Goal: Information Seeking & Learning: Check status

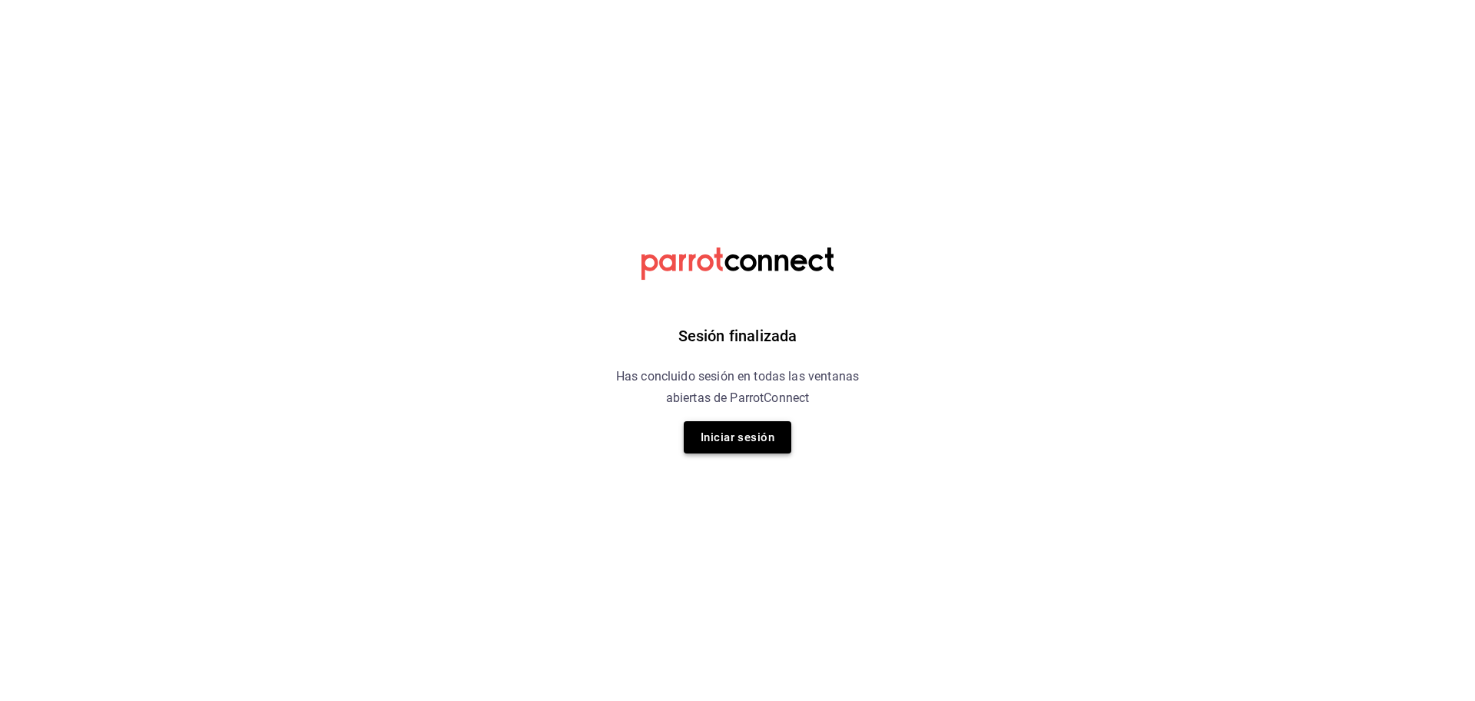
click at [738, 424] on button "Iniciar sesión" at bounding box center [738, 437] width 108 height 32
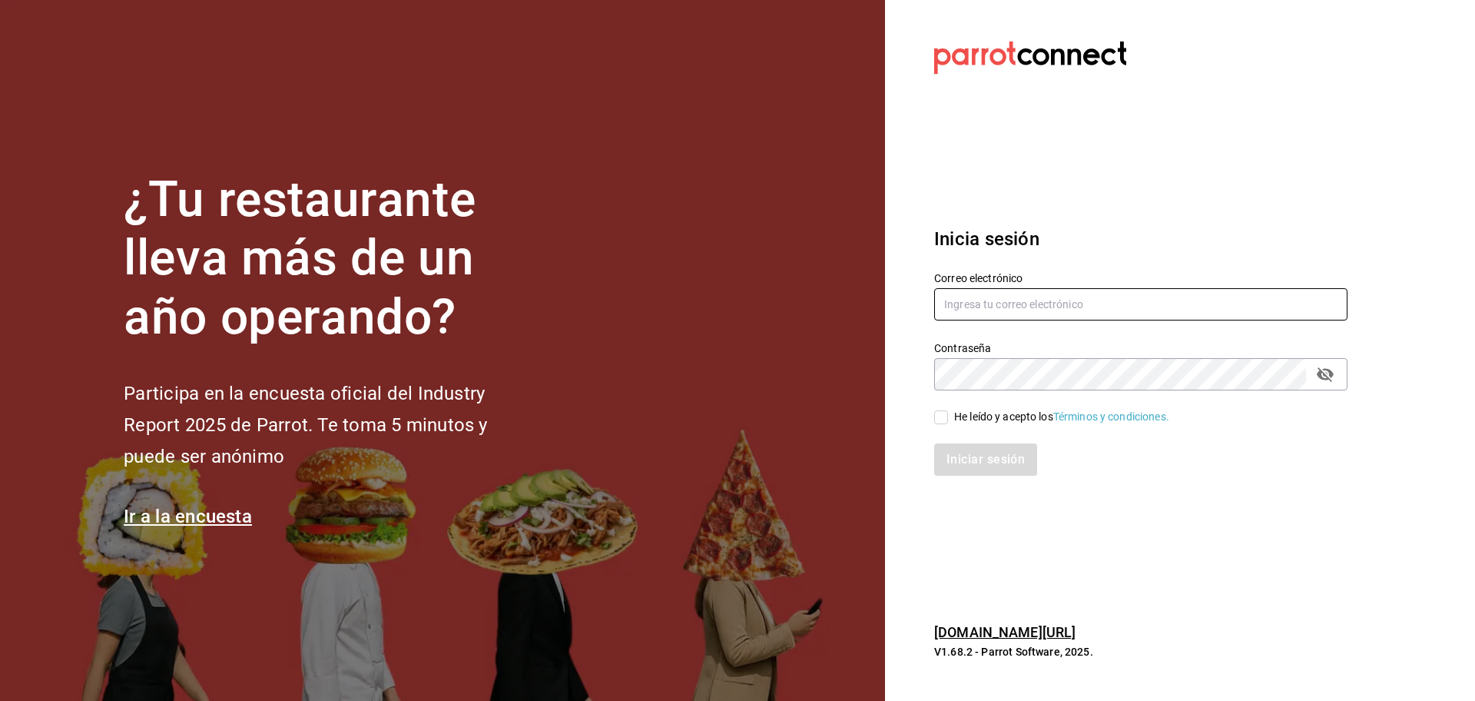
type input "breadbossmx@gmail.com"
click at [941, 413] on input "He leído y acepto los Términos y condiciones." at bounding box center [941, 417] width 14 height 14
checkbox input "true"
click at [970, 443] on button "Iniciar sesión" at bounding box center [986, 459] width 104 height 32
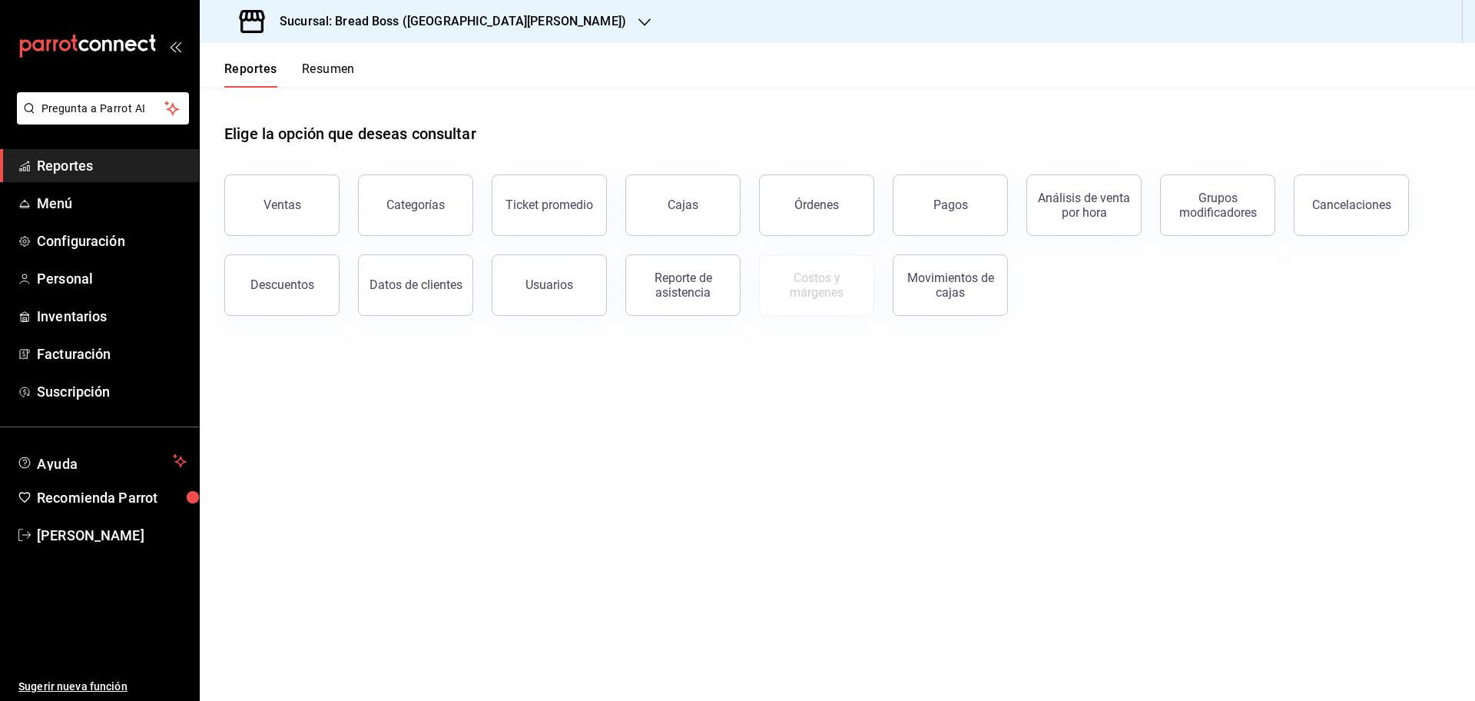
click at [449, 18] on h3 "Sucursal: Bread Boss (San Angel)" at bounding box center [446, 21] width 359 height 18
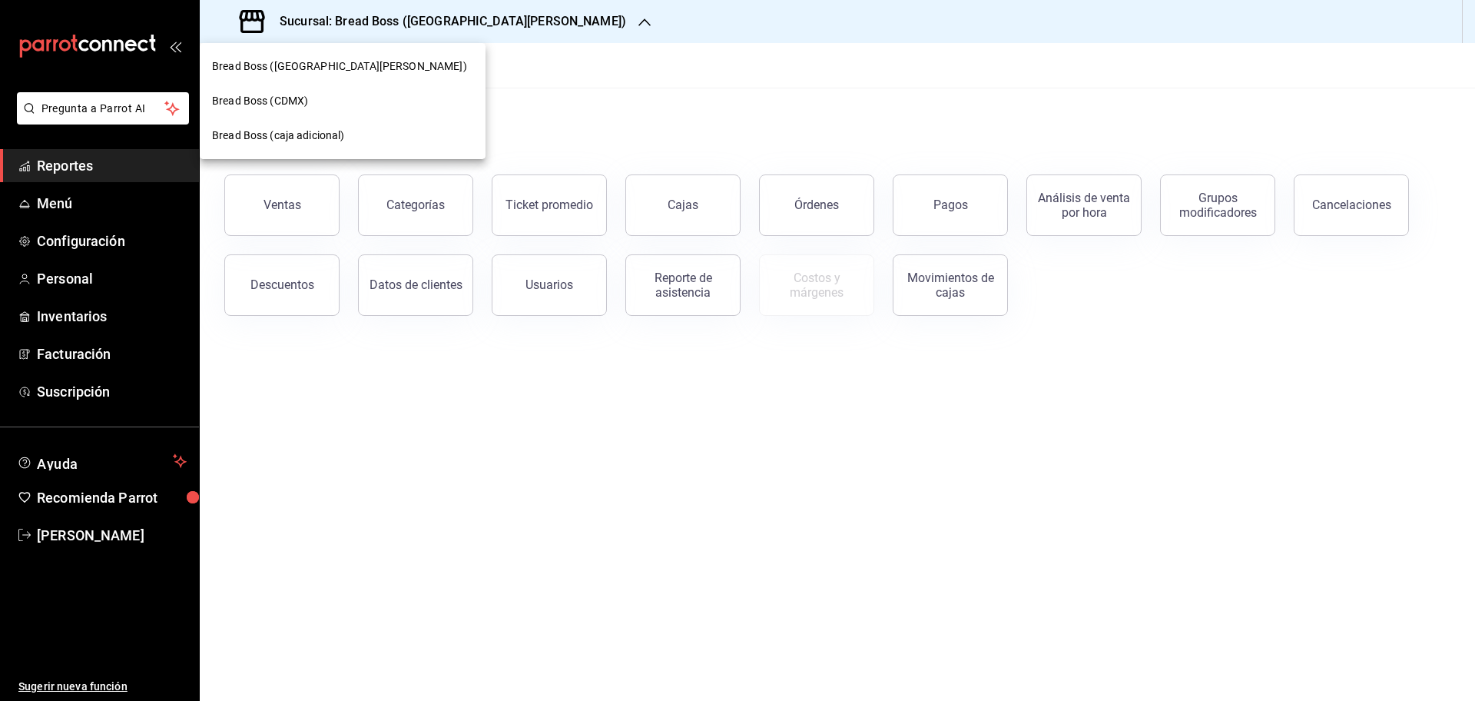
click at [329, 100] on div "Bread Boss (CDMX)" at bounding box center [342, 101] width 261 height 16
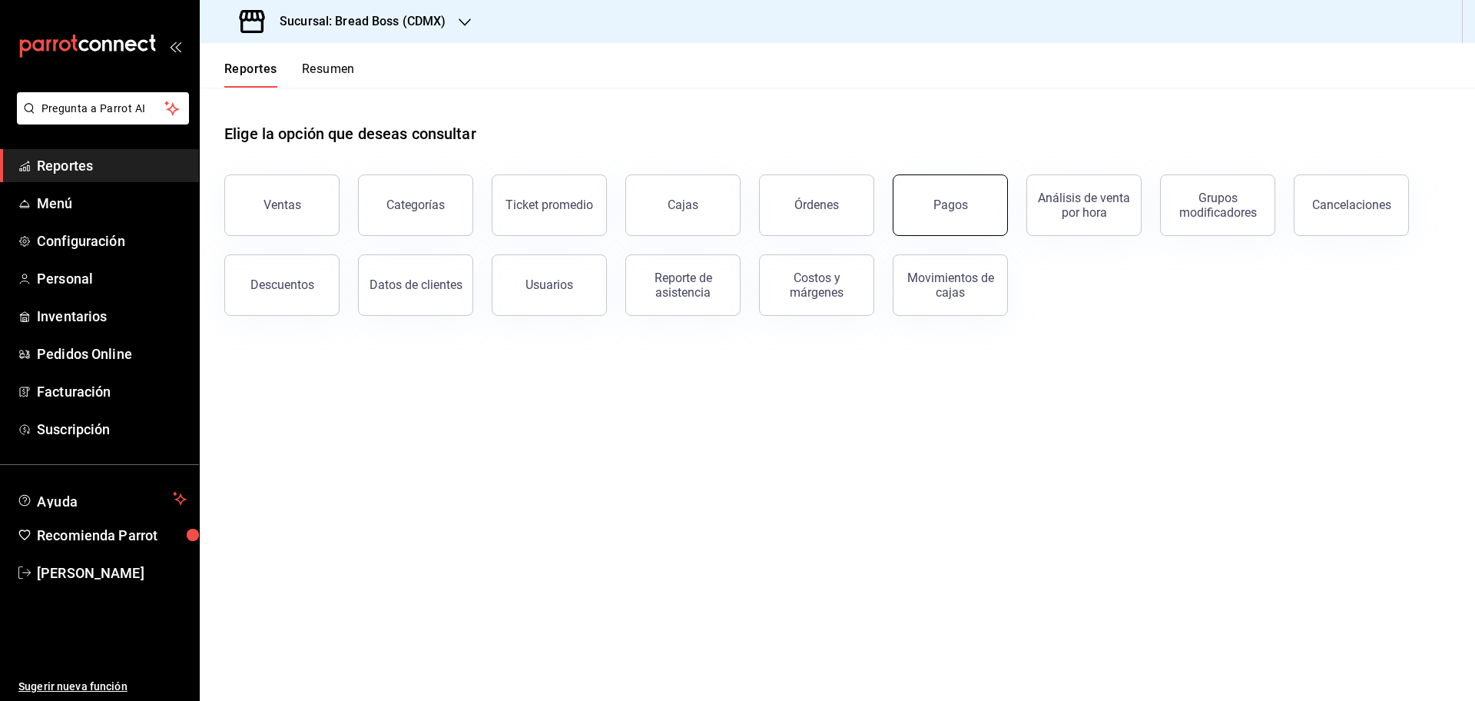
click at [949, 213] on button "Pagos" at bounding box center [950, 204] width 115 height 61
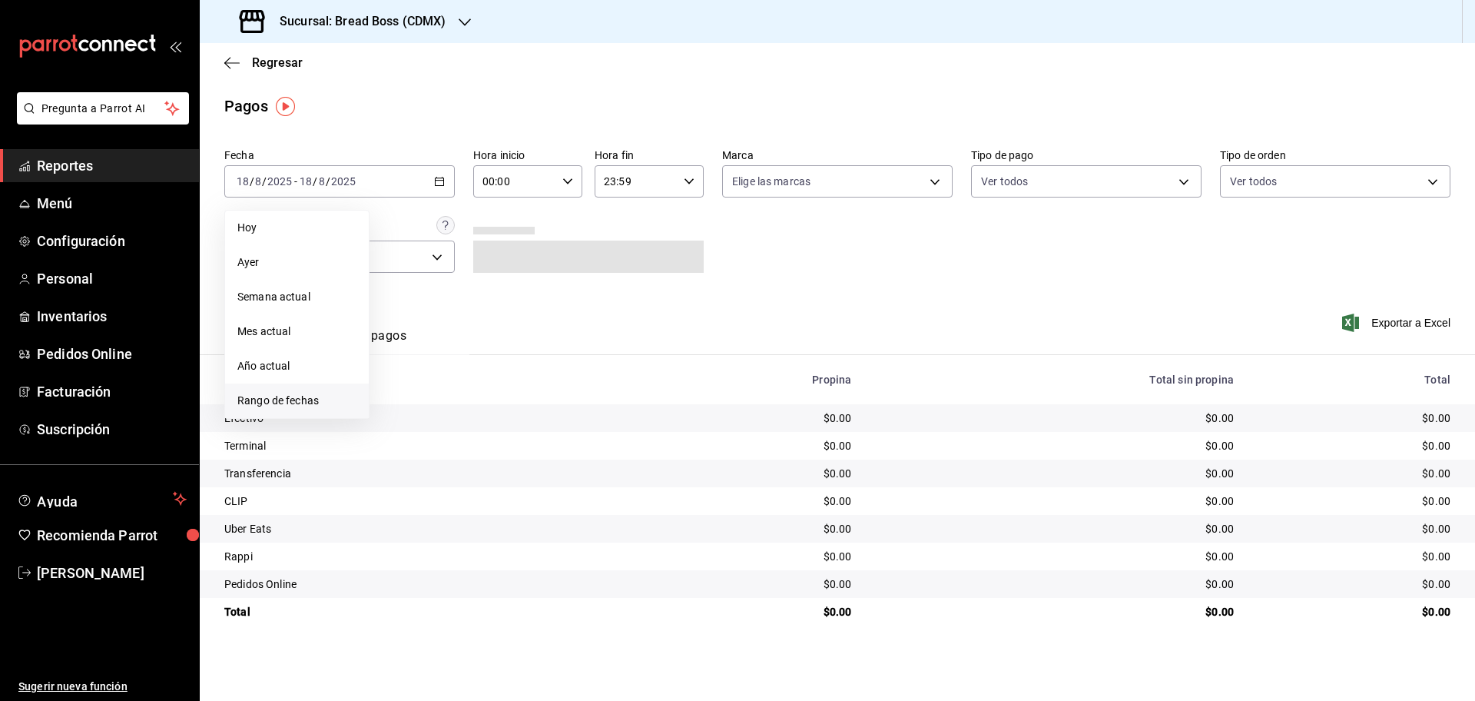
click at [320, 403] on span "Rango de fechas" at bounding box center [296, 401] width 119 height 16
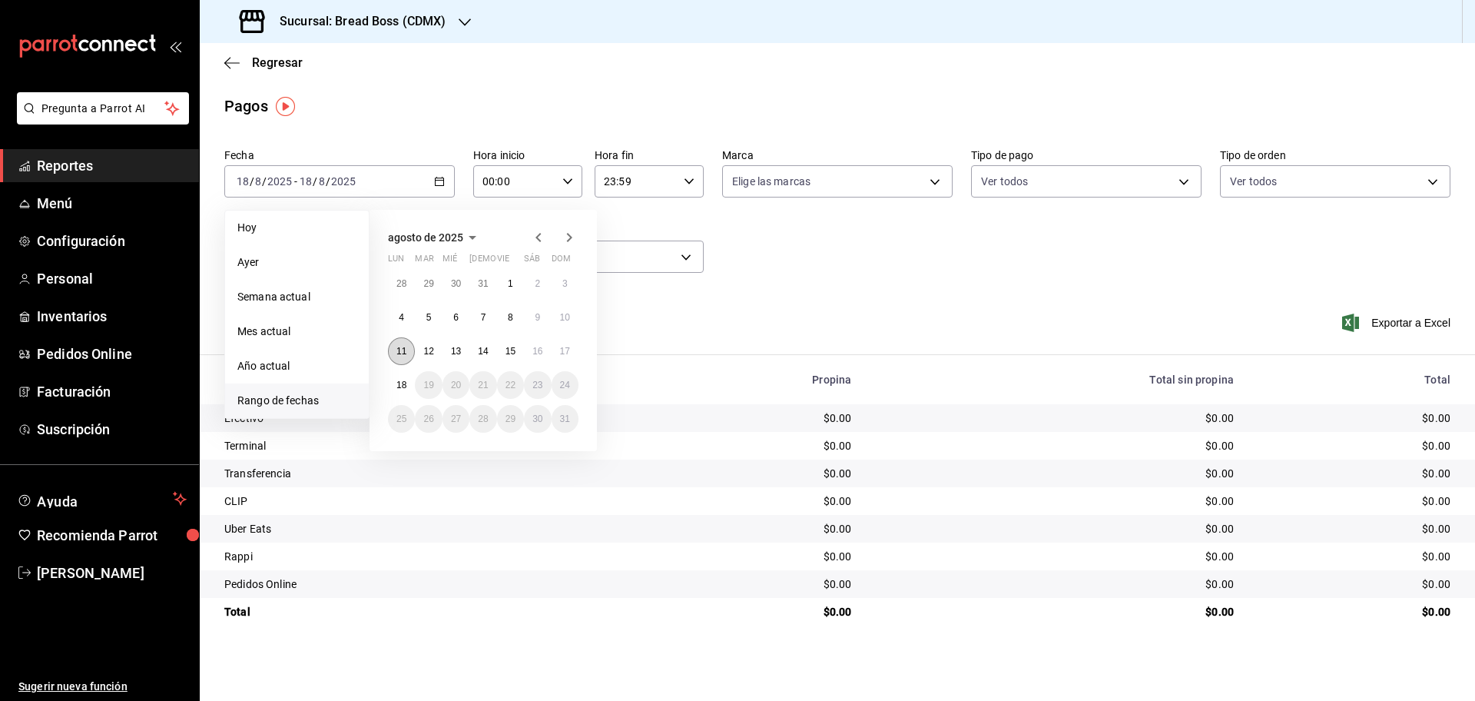
click at [398, 349] on abbr "11" at bounding box center [401, 351] width 10 height 11
click at [568, 350] on abbr "17" at bounding box center [565, 351] width 10 height 11
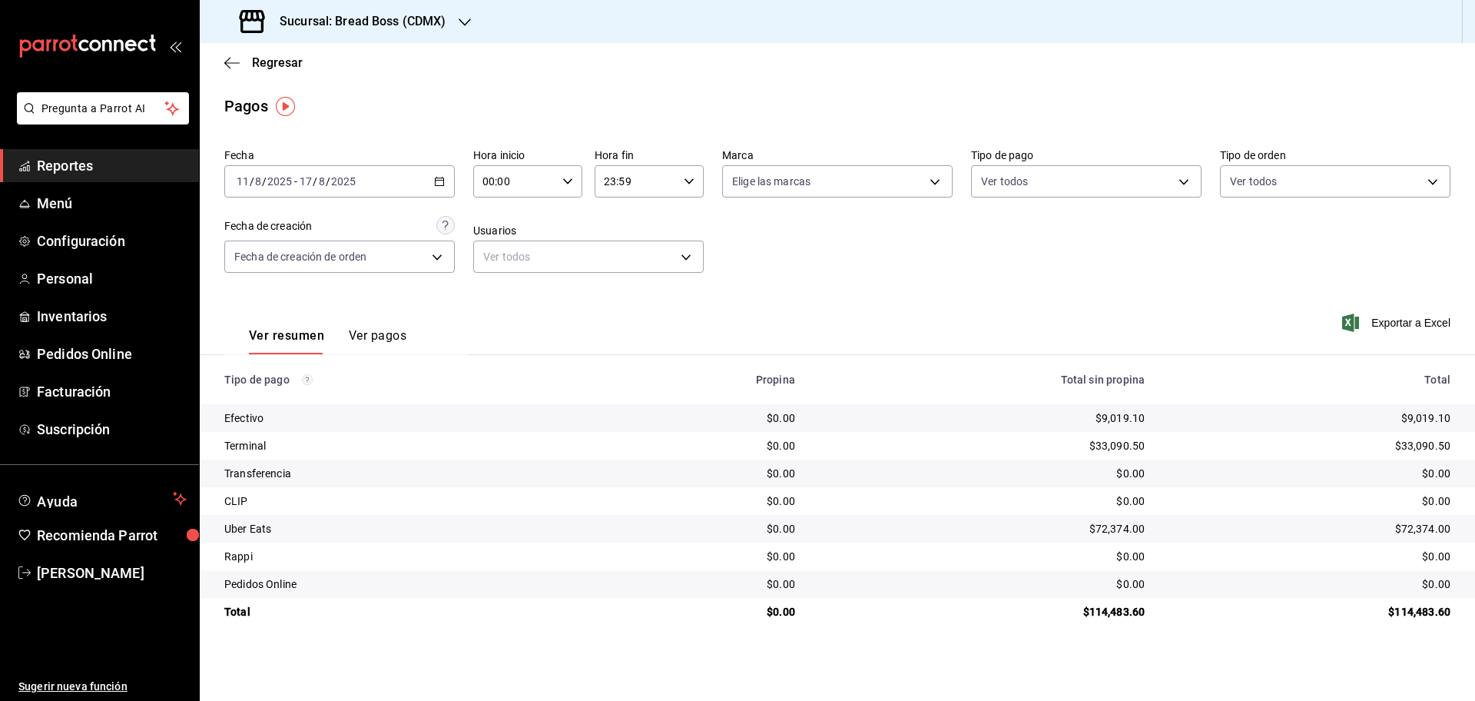
drag, startPoint x: 617, startPoint y: 554, endPoint x: 587, endPoint y: 363, distance: 192.9
click at [587, 363] on table "Tipo de pago Propina Total sin propina Total Efectivo $0.00 $9,019.10 $9,019.10…" at bounding box center [837, 490] width 1275 height 270
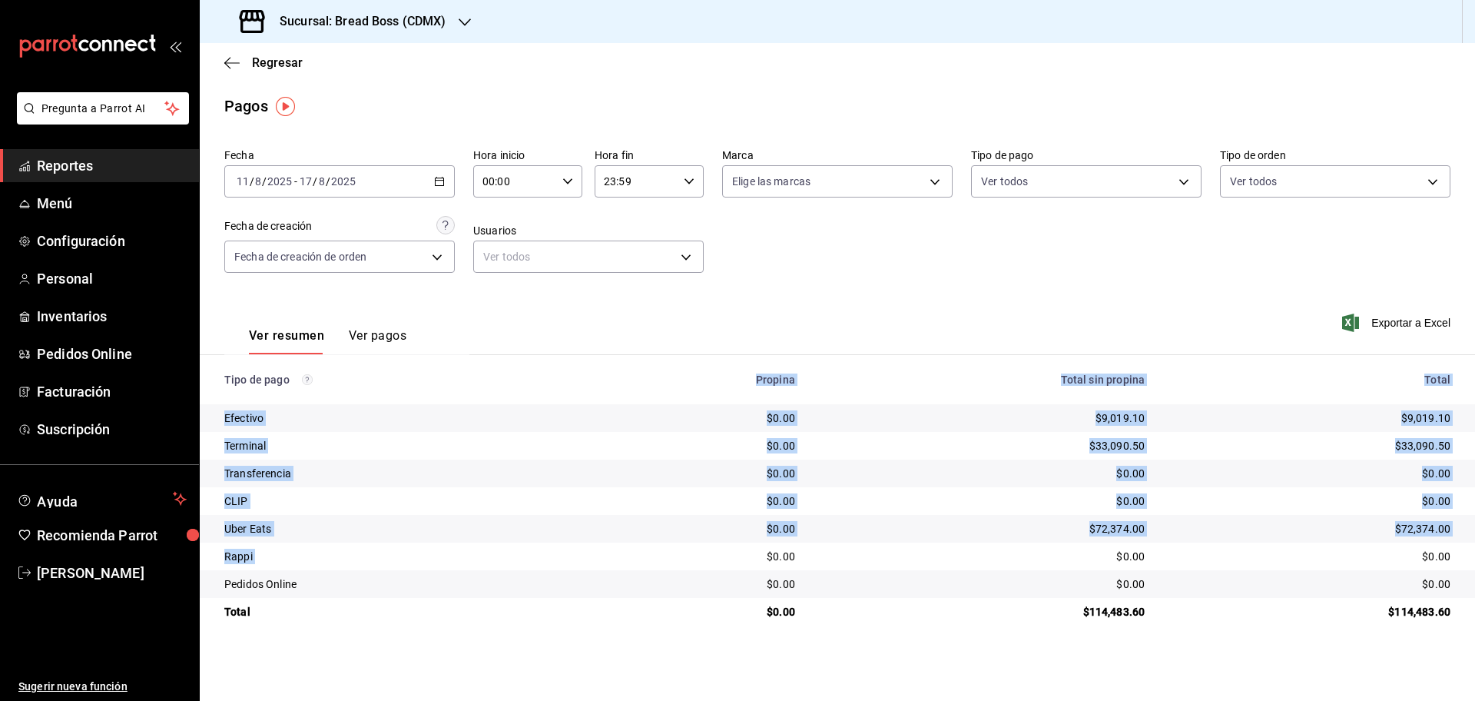
click at [910, 473] on div "$0.00" at bounding box center [982, 473] width 325 height 15
drag, startPoint x: 894, startPoint y: 489, endPoint x: 838, endPoint y: 329, distance: 169.1
click at [838, 329] on div "Fecha 2025-08-11 11 / 8 / 2025 - 2025-08-17 17 / 8 / 2025 Hora inicio 00:00 Hor…" at bounding box center [837, 383] width 1275 height 483
click at [877, 482] on td "$0.00" at bounding box center [983, 473] width 350 height 28
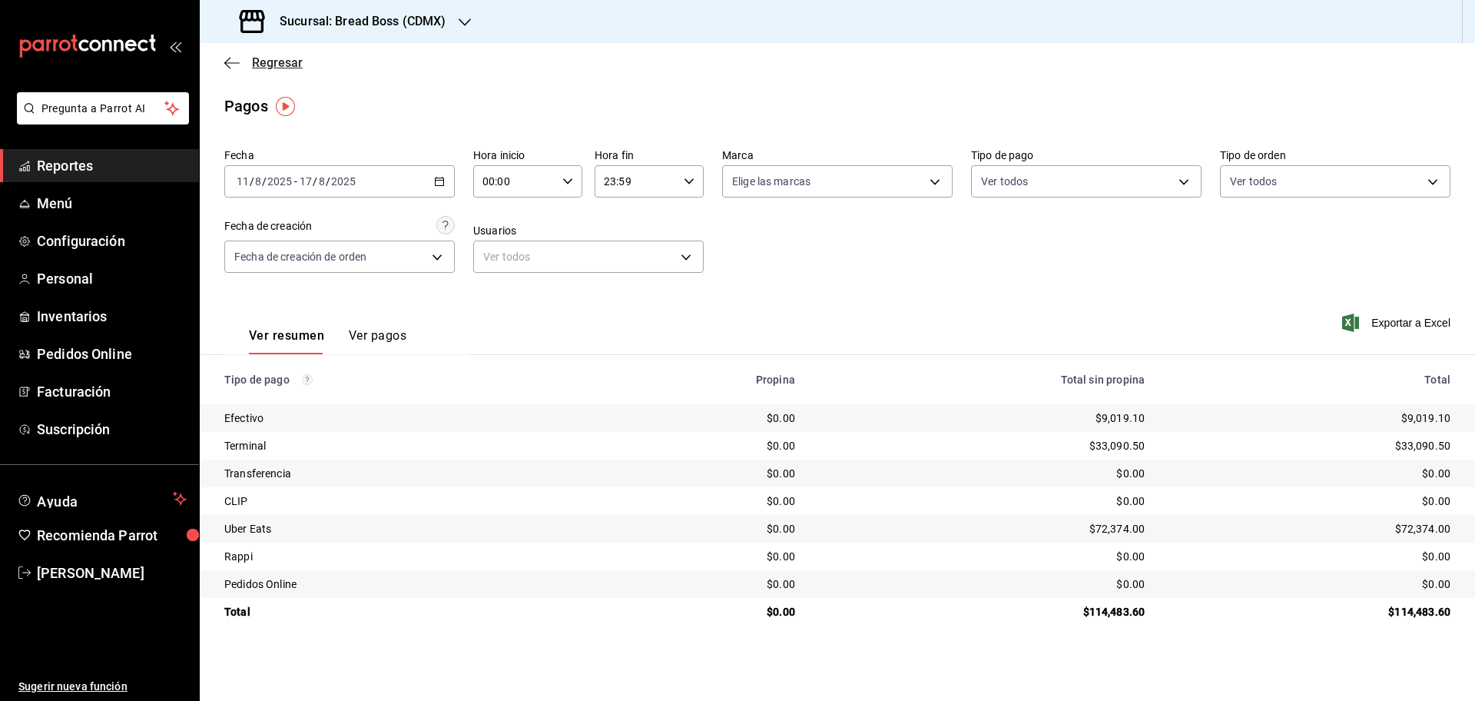
click at [260, 62] on span "Regresar" at bounding box center [277, 62] width 51 height 15
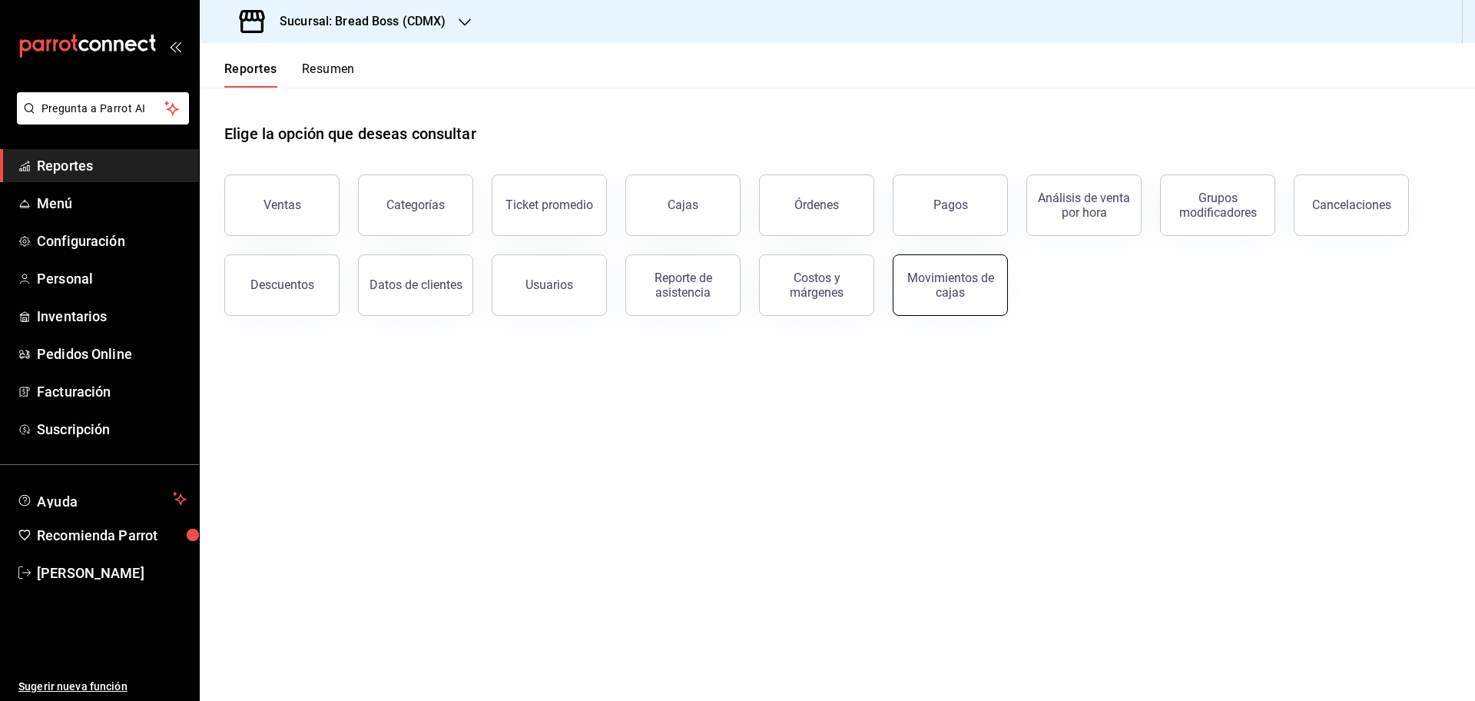
click at [930, 274] on div "Movimientos de cajas" at bounding box center [950, 284] width 95 height 29
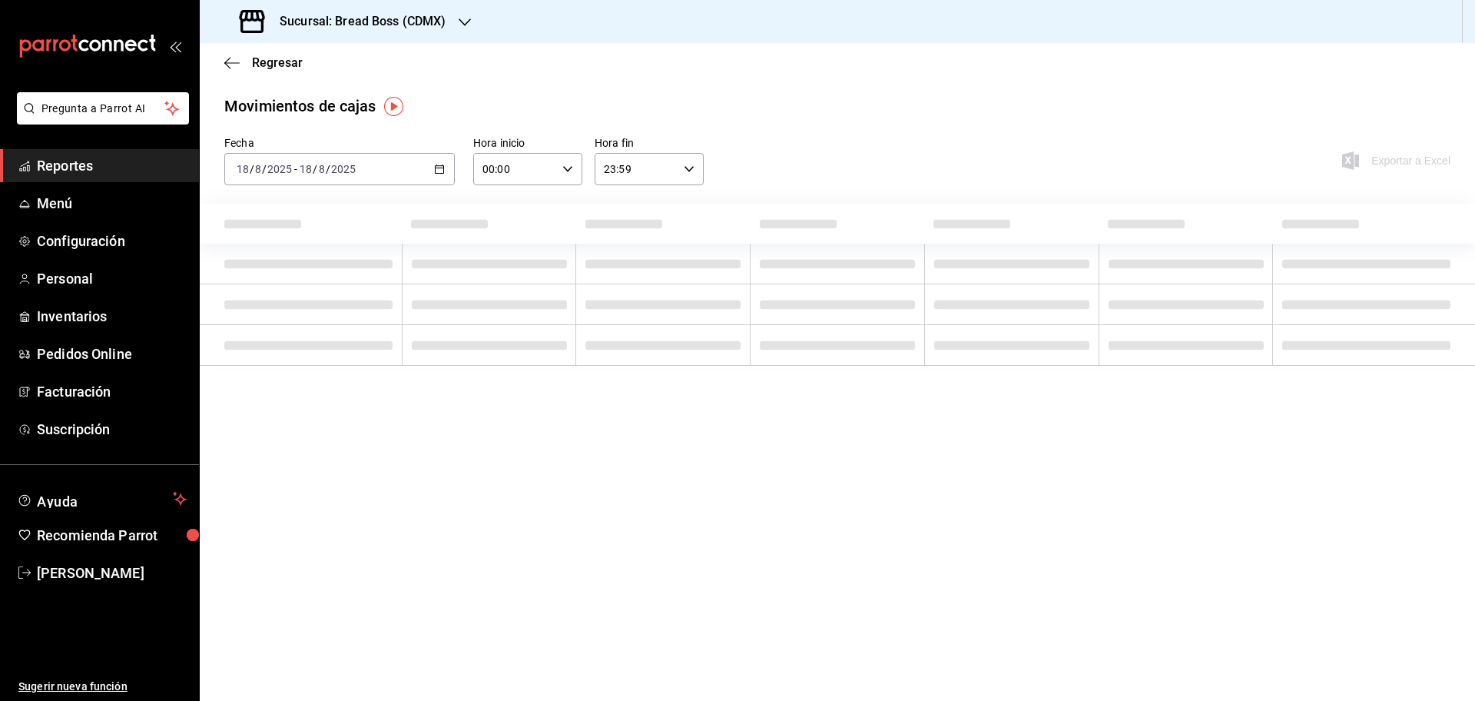
click at [441, 161] on div "2025-08-18 18 / 8 / 2025 - 2025-08-18 18 / 8 / 2025" at bounding box center [339, 169] width 231 height 32
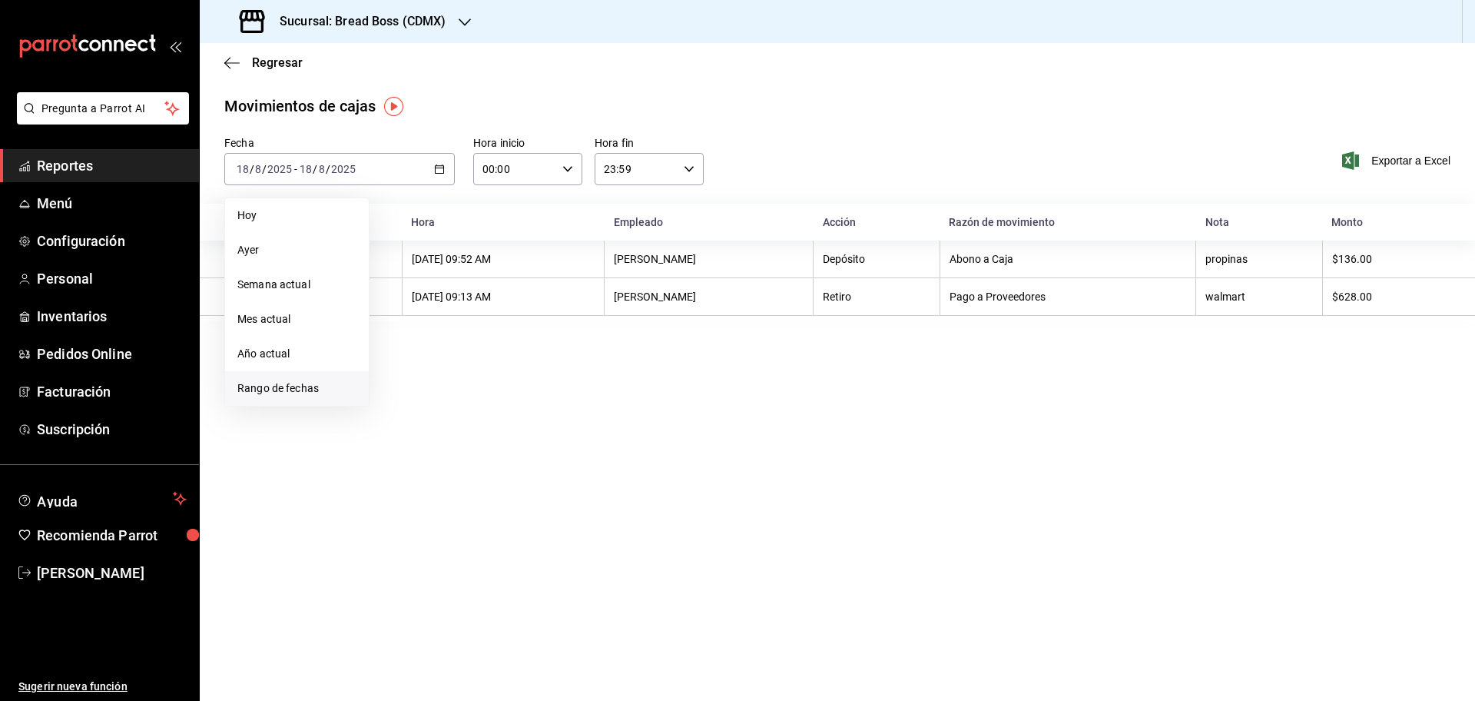
click at [296, 384] on span "Rango de fechas" at bounding box center [296, 388] width 119 height 16
click at [396, 340] on button "11" at bounding box center [401, 339] width 27 height 28
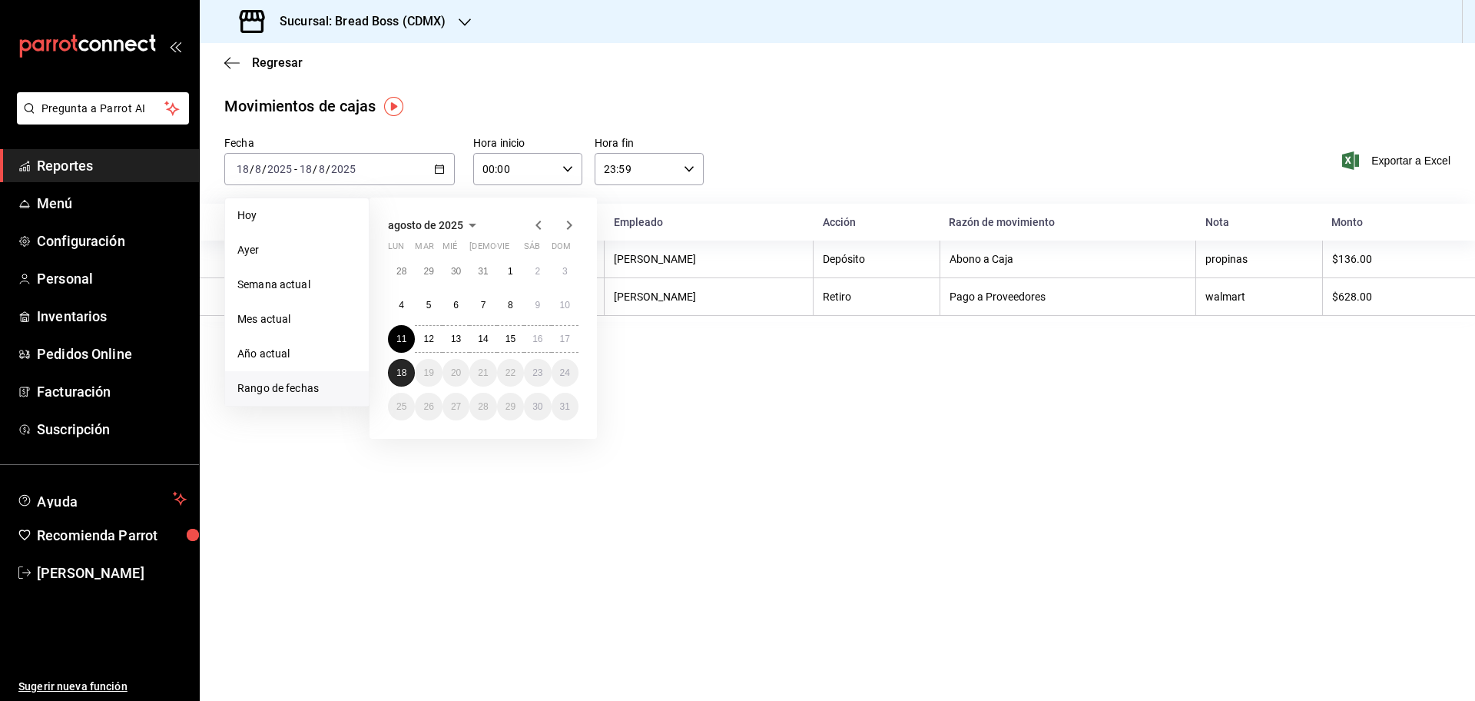
click at [395, 374] on button "18" at bounding box center [401, 373] width 27 height 28
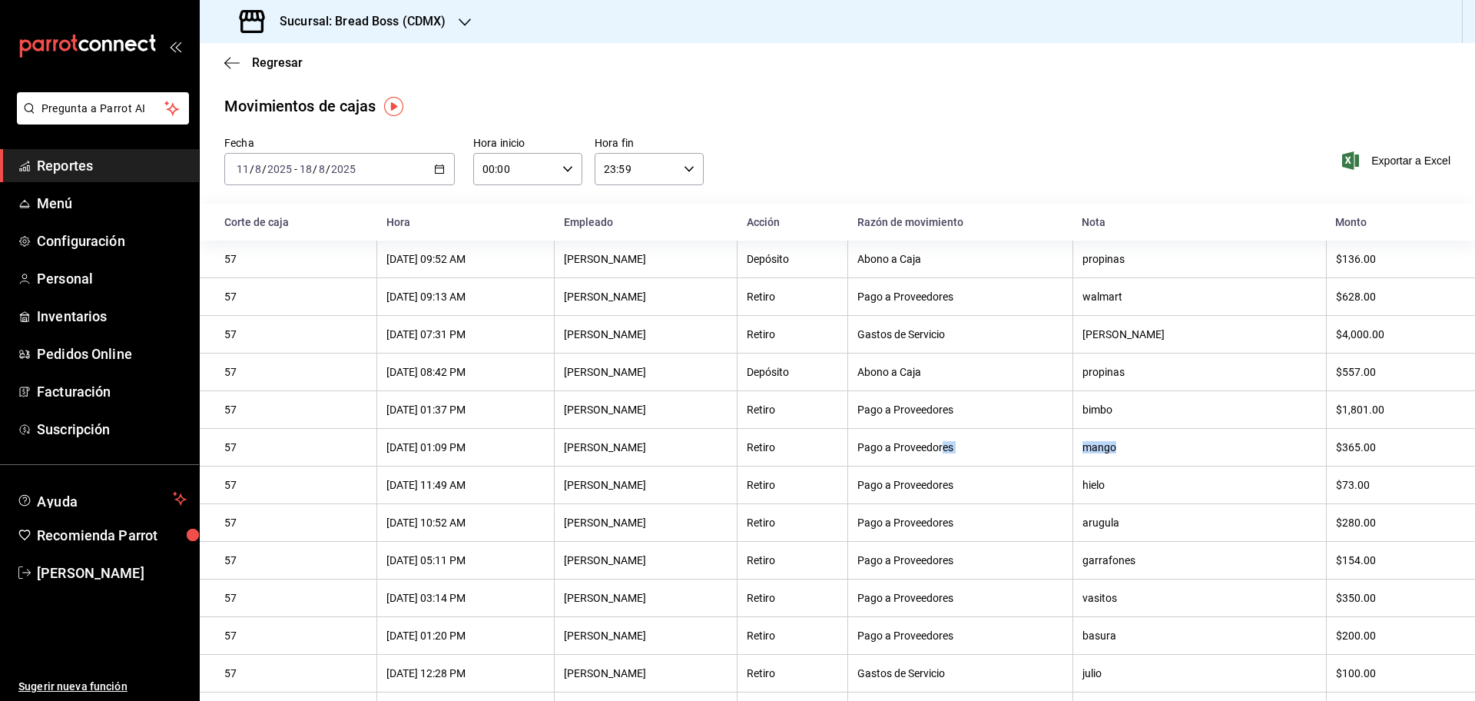
drag, startPoint x: 1213, startPoint y: 461, endPoint x: 982, endPoint y: 440, distance: 232.2
click at [982, 440] on tr "57 16/08/2025 01:09 PM Lesly Acosta Retiro Pago a Proveedores mango $365.00" at bounding box center [837, 448] width 1275 height 38
click at [1151, 541] on th "arugula" at bounding box center [1200, 523] width 254 height 38
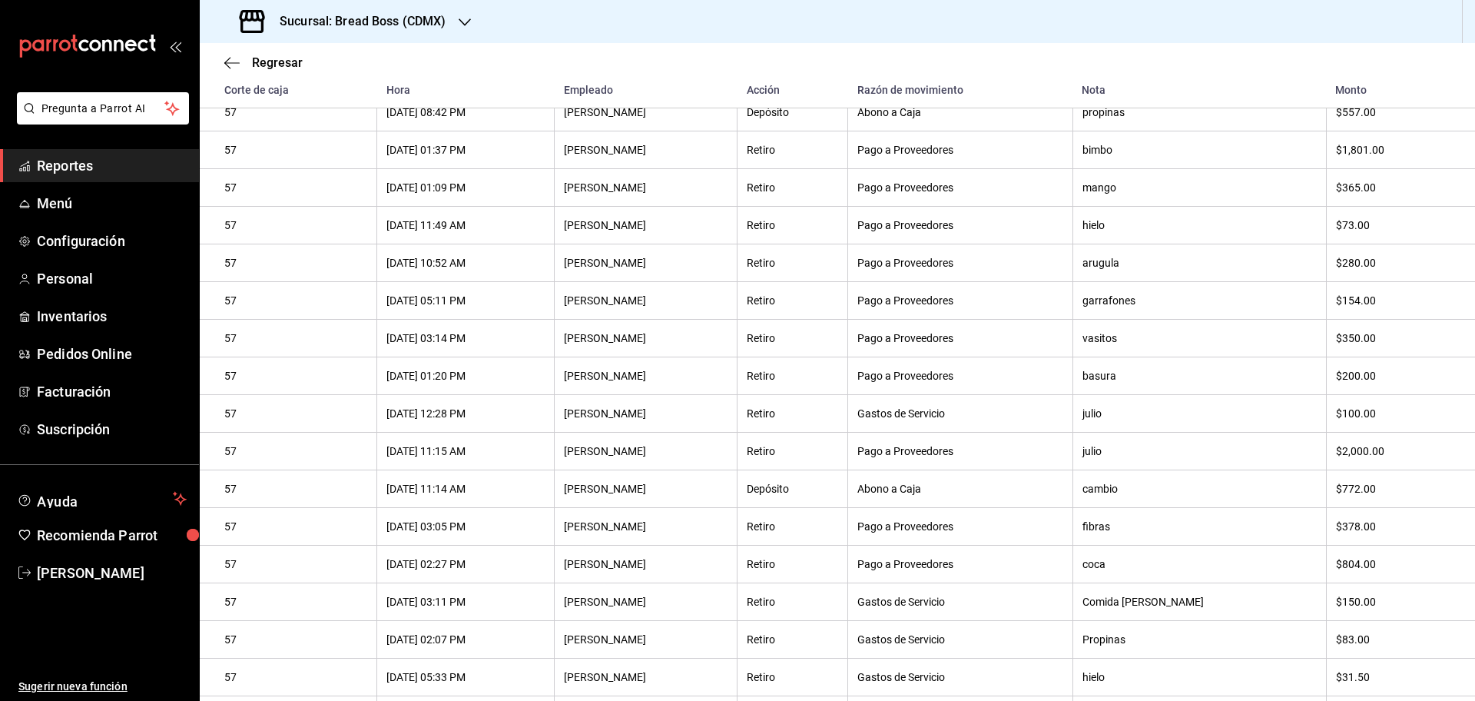
scroll to position [289, 0]
drag, startPoint x: 1195, startPoint y: 451, endPoint x: 1170, endPoint y: 408, distance: 49.6
click at [1170, 408] on tbody "57 18/08/2025 09:52 AM Lesly Acosta Depósito Abono a Caja propinas $136.00 57 1…" at bounding box center [837, 432] width 1275 height 904
click at [665, 381] on div "[PERSON_NAME]" at bounding box center [646, 375] width 164 height 12
click at [1038, 507] on th "Abono a Caja" at bounding box center [960, 488] width 224 height 38
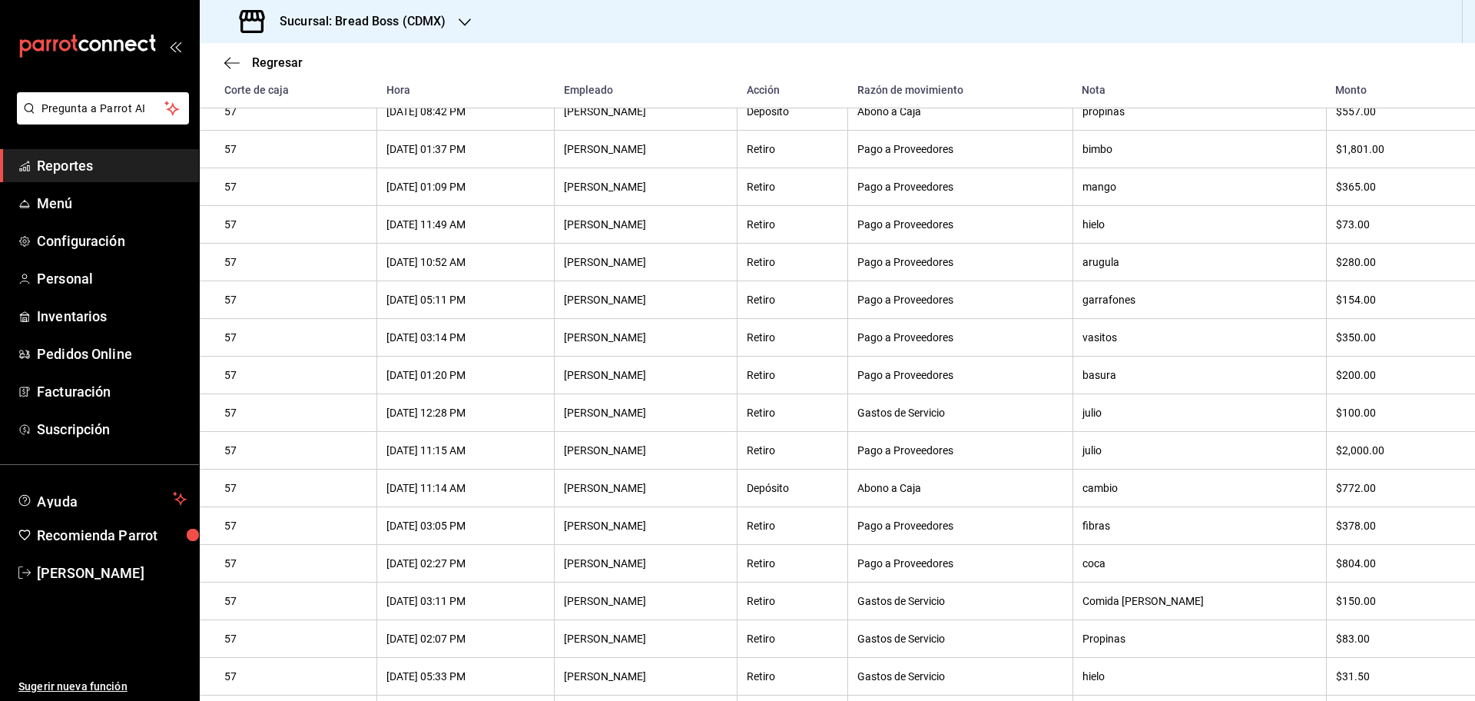
click at [1378, 441] on th "$2,000.00" at bounding box center [1400, 451] width 149 height 38
click at [712, 419] on div "[PERSON_NAME]" at bounding box center [646, 412] width 164 height 12
drag, startPoint x: 526, startPoint y: 496, endPoint x: 510, endPoint y: 469, distance: 30.3
click at [510, 469] on tbody "57 18/08/2025 09:52 AM Lesly Acosta Depósito Abono a Caja propinas $136.00 57 1…" at bounding box center [837, 432] width 1275 height 904
click at [555, 525] on th "[DATE] 03:05 PM" at bounding box center [465, 526] width 177 height 38
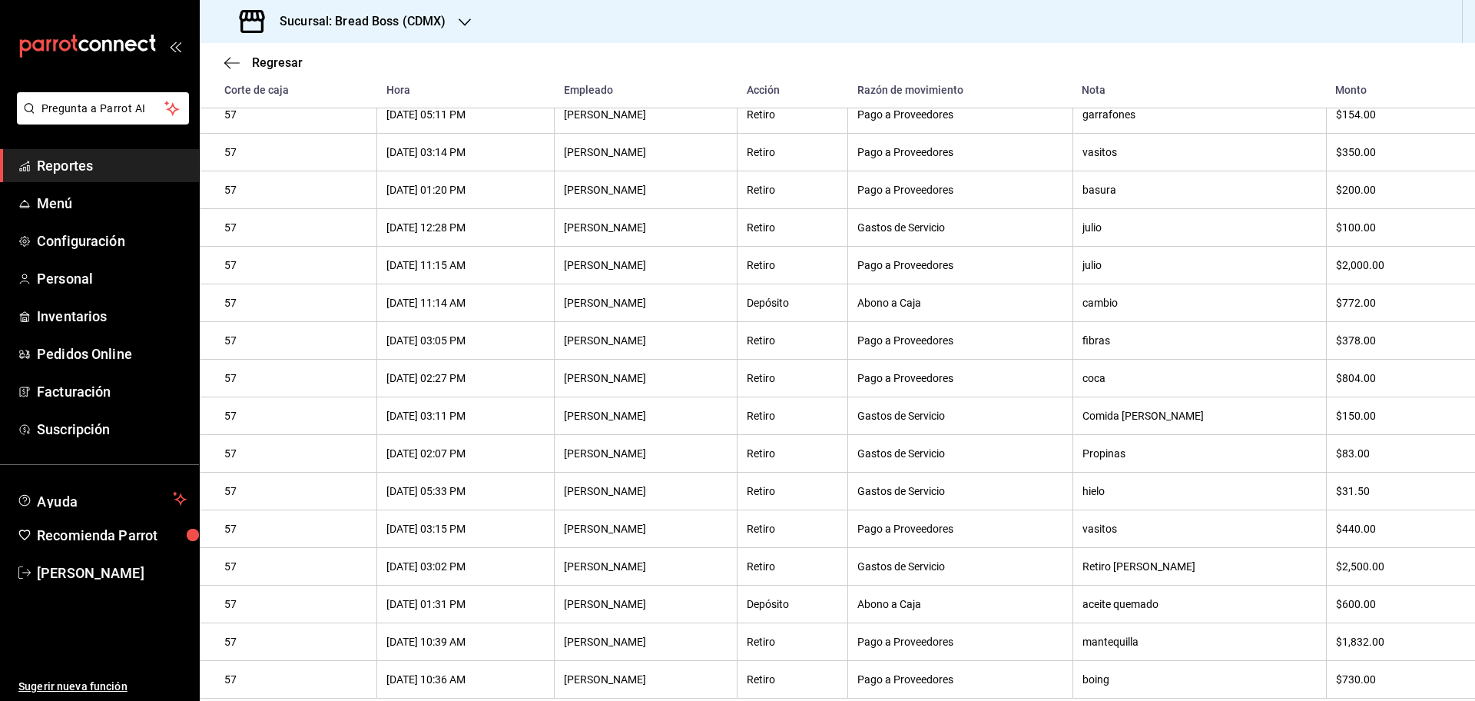
scroll to position [497, 0]
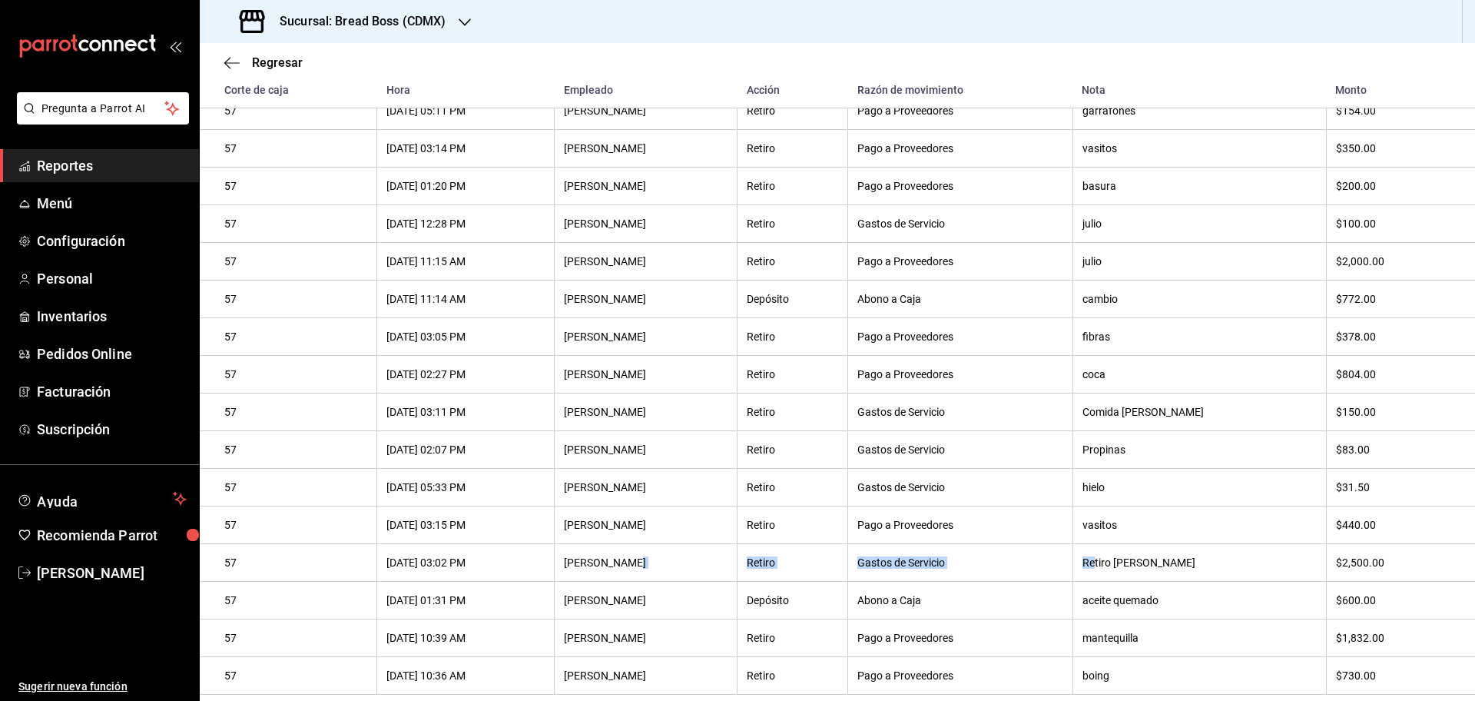
drag, startPoint x: 1151, startPoint y: 548, endPoint x: 733, endPoint y: 553, distance: 418.0
click at [733, 553] on tr "57 11/08/2025 03:02 PM Lesly Acosta Retiro Gastos de Servicio Retiro Brenda $2,…" at bounding box center [837, 563] width 1275 height 38
click at [728, 556] on div "[PERSON_NAME]" at bounding box center [646, 562] width 164 height 12
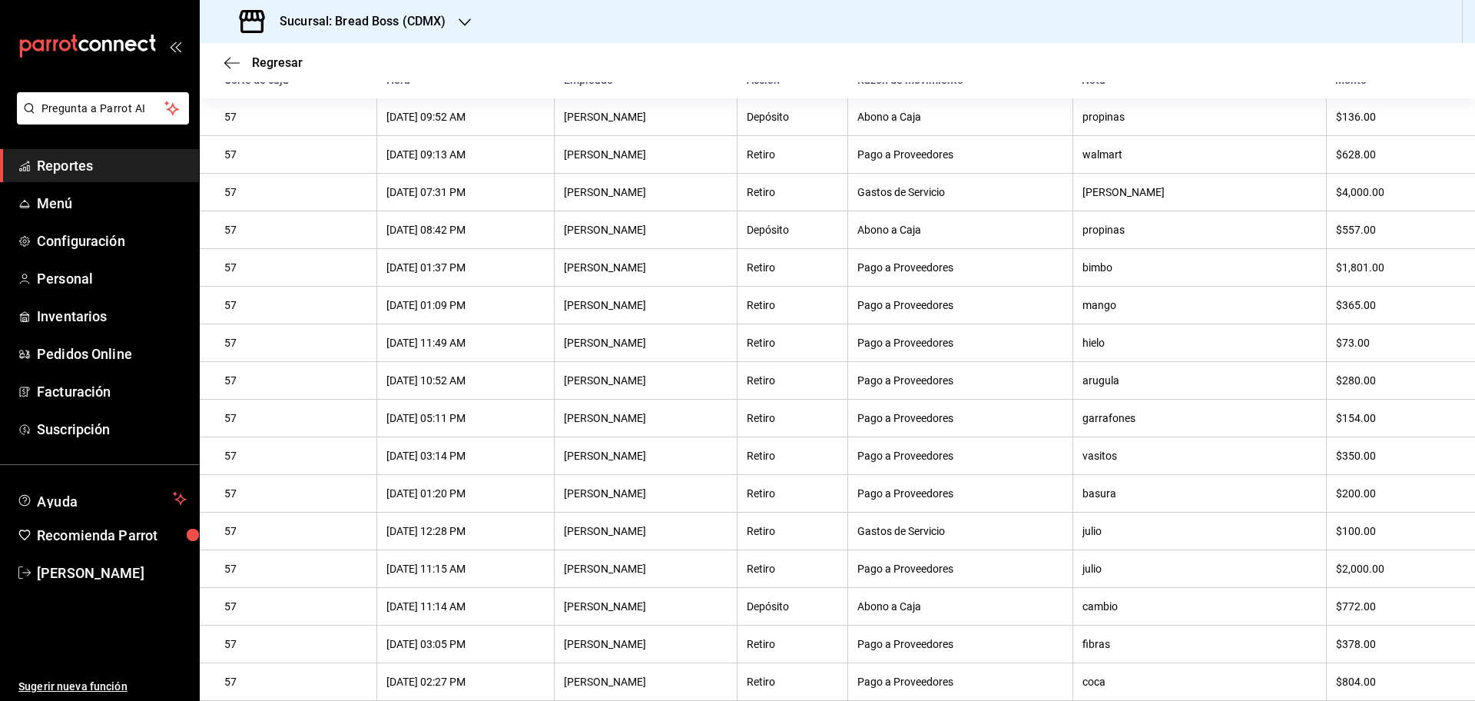
scroll to position [141, 0]
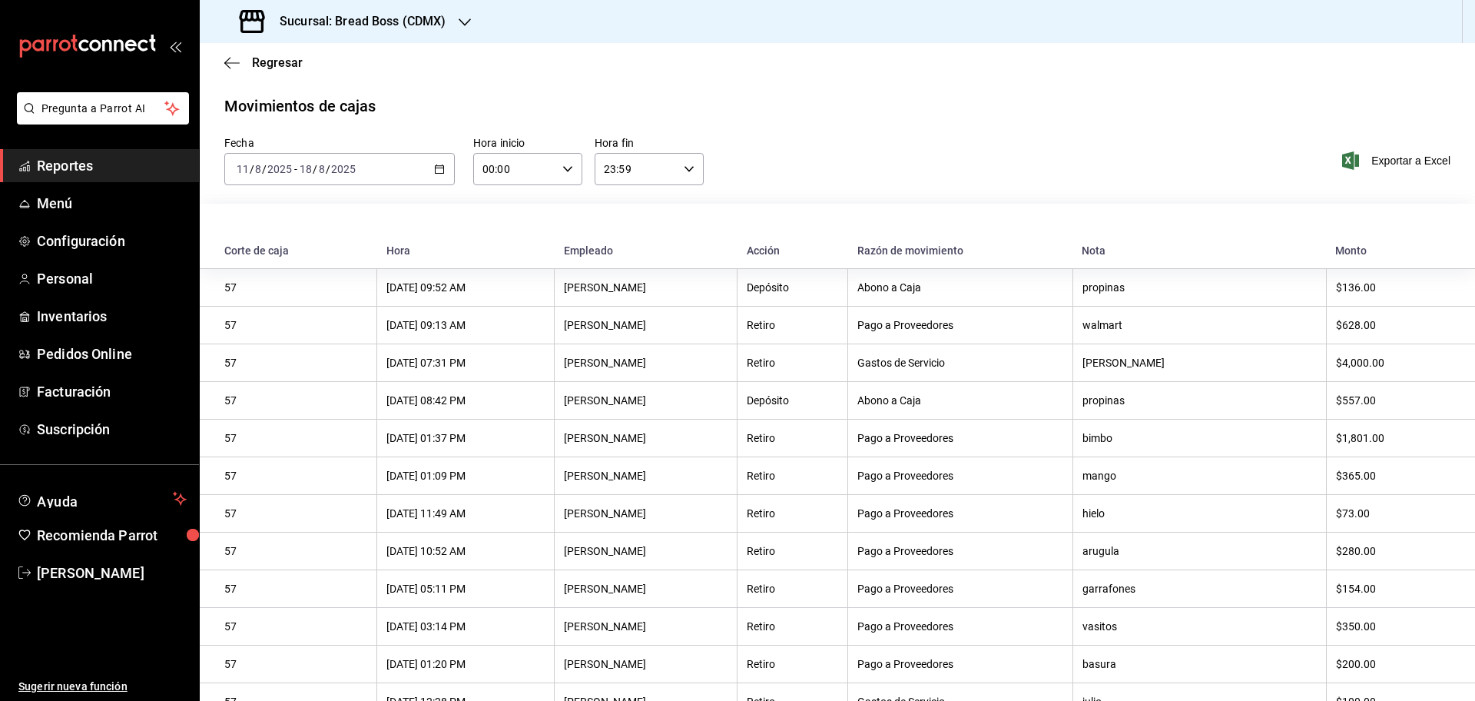
scroll to position [497, 0]
